Goal: Task Accomplishment & Management: Use online tool/utility

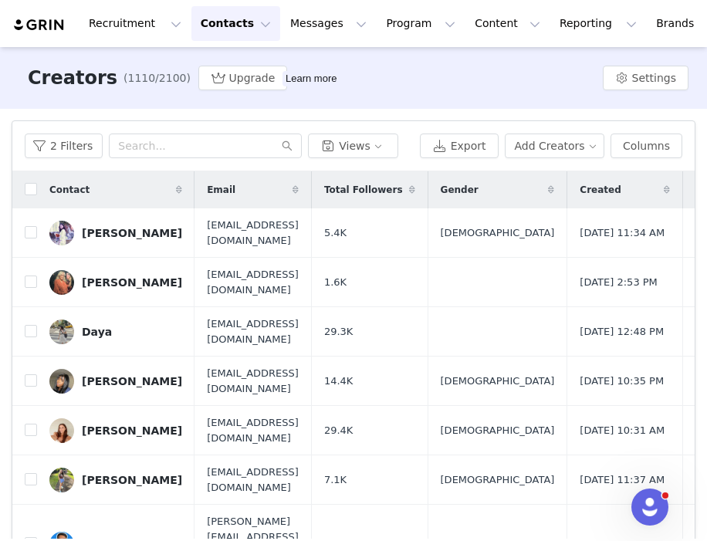
click at [249, 25] on button "Contacts Contacts" at bounding box center [235, 23] width 89 height 35
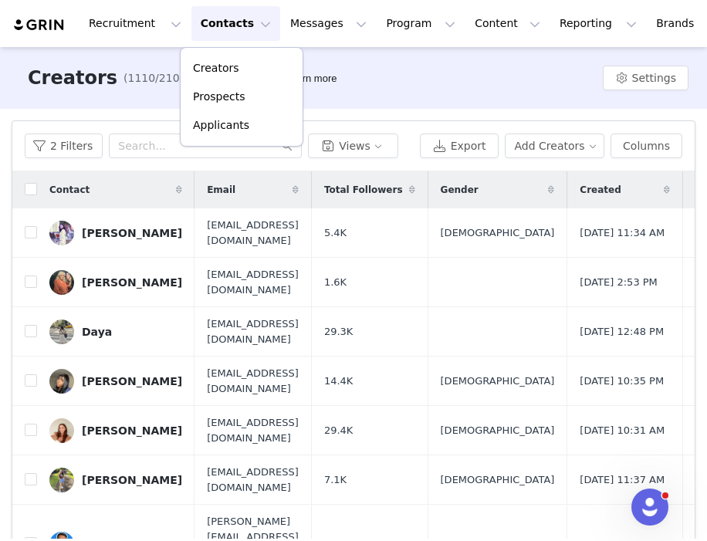
click at [249, 25] on button "Contacts Contacts" at bounding box center [235, 23] width 89 height 35
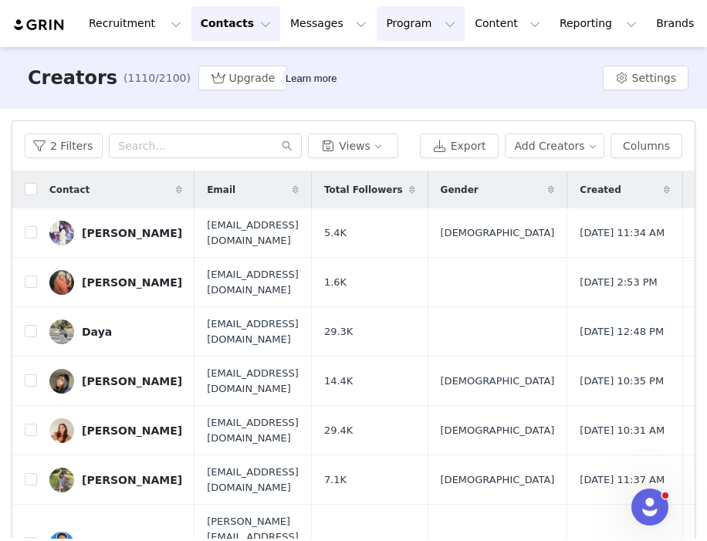
click at [410, 28] on button "Program Program" at bounding box center [420, 23] width 88 height 35
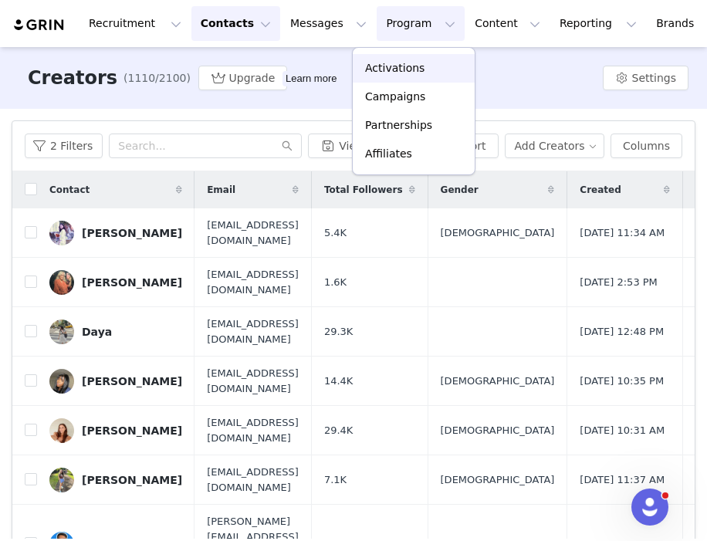
click at [400, 67] on p "Activations" at bounding box center [394, 68] width 59 height 16
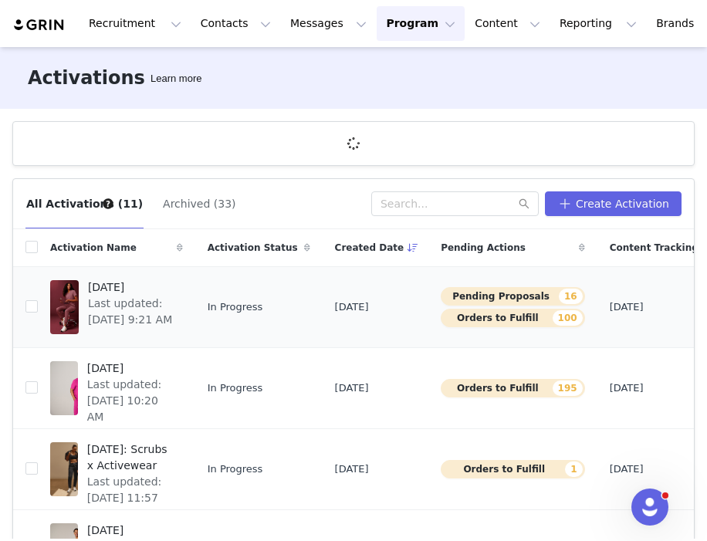
click at [140, 288] on span "[DATE]" at bounding box center [131, 287] width 86 height 16
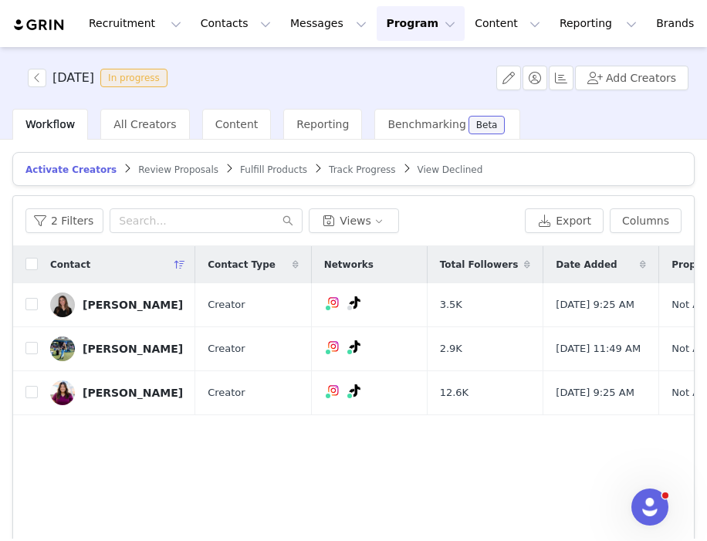
click at [150, 168] on span "Review Proposals" at bounding box center [178, 169] width 80 height 11
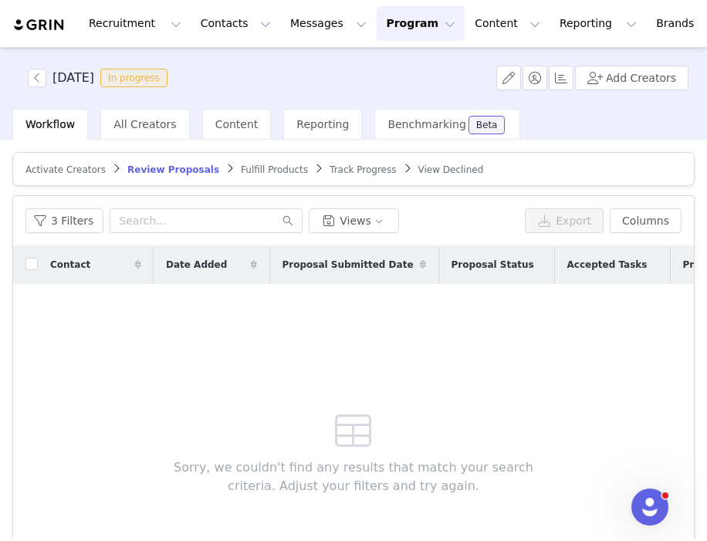
click at [265, 170] on span "Fulfill Products" at bounding box center [274, 169] width 67 height 11
click at [342, 167] on span "Track Progress" at bounding box center [362, 169] width 66 height 11
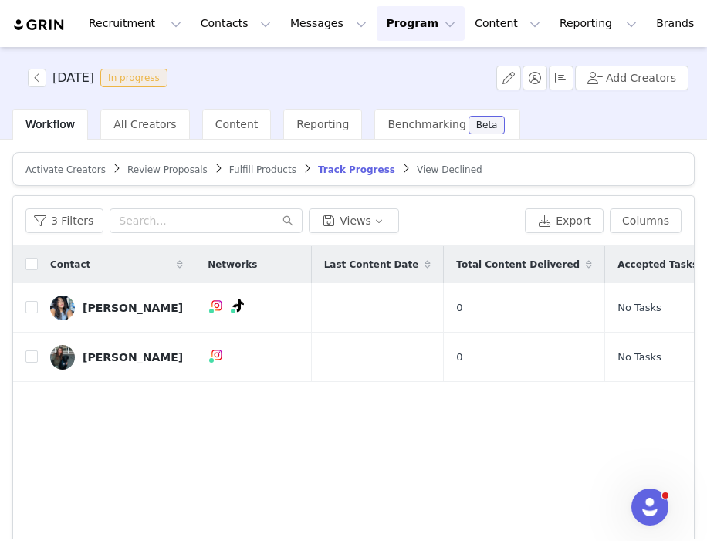
click at [264, 166] on span "Fulfill Products" at bounding box center [262, 169] width 67 height 11
